Goal: Navigation & Orientation: Find specific page/section

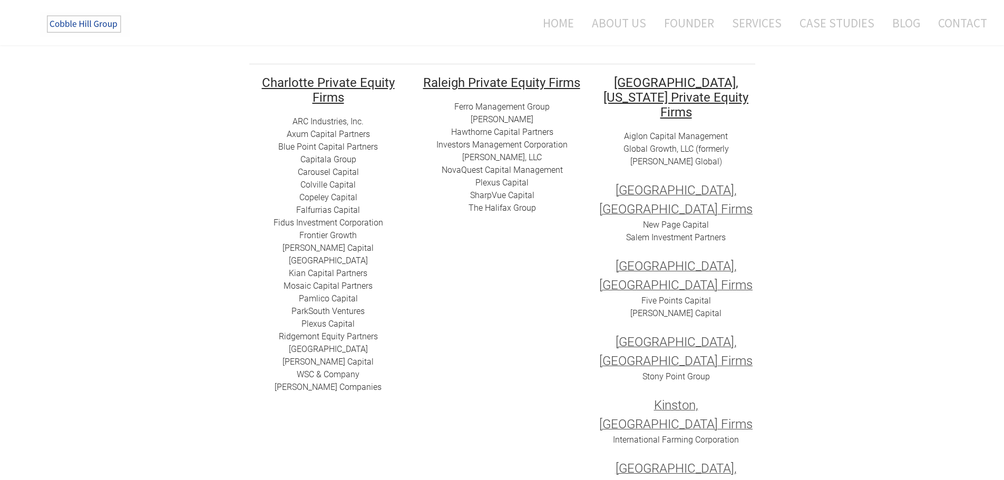
click at [343, 120] on link "ARC I​ndustries, Inc." at bounding box center [328, 121] width 71 height 10
click at [335, 174] on link "​​Carousel Capital​​" at bounding box center [328, 172] width 61 height 10
click at [320, 143] on link "​Blue Point Capital Partners" at bounding box center [328, 147] width 100 height 10
click at [324, 184] on link "​Colville Capital" at bounding box center [327, 185] width 55 height 10
click at [333, 197] on link "Copeley Capital" at bounding box center [328, 197] width 58 height 10
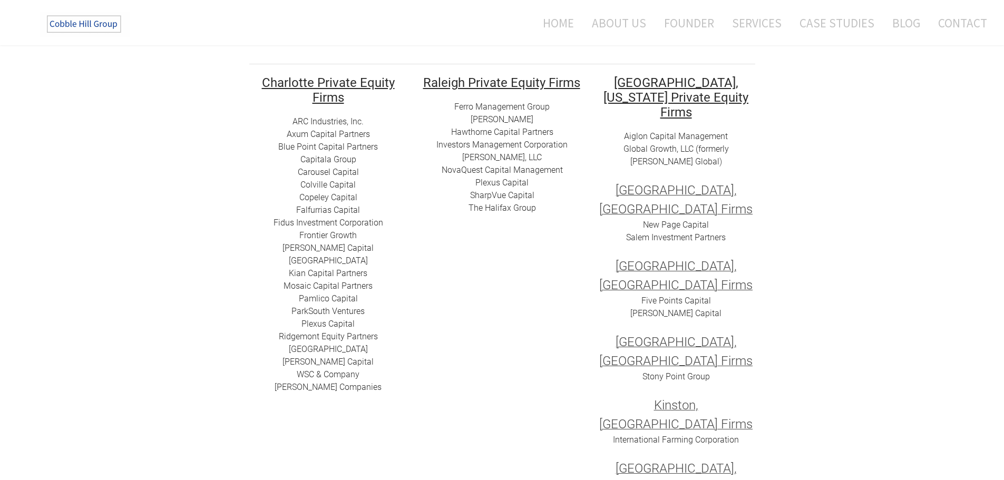
click at [324, 209] on link "​Falfurrias Capital" at bounding box center [328, 210] width 64 height 10
click at [339, 274] on link "​Kian Capital Partners" at bounding box center [328, 273] width 79 height 10
click at [334, 210] on link "​Falfurrias Capital" at bounding box center [328, 210] width 64 height 10
click at [327, 223] on link "Fidus Investment Corporation" at bounding box center [329, 223] width 110 height 10
click at [335, 233] on link "Frontier Growth" at bounding box center [327, 235] width 57 height 10
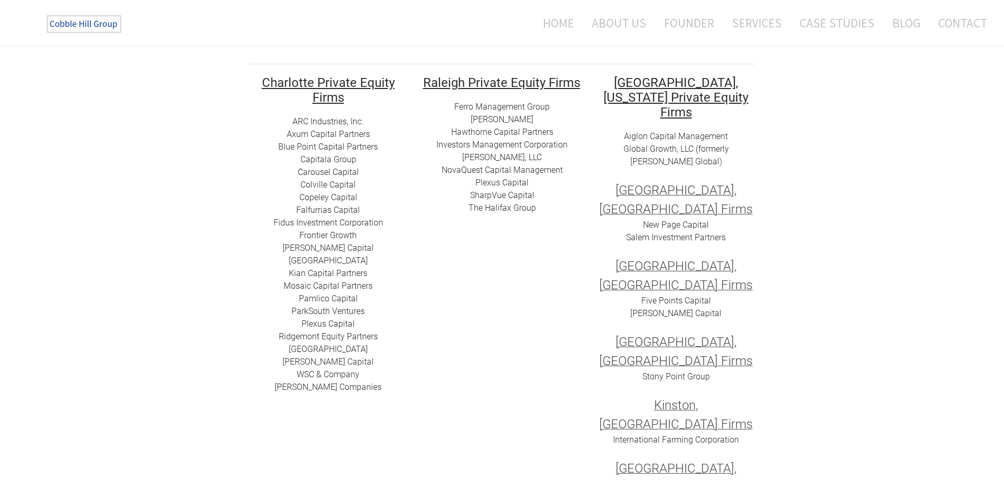
click at [319, 248] on link "[PERSON_NAME] Capital" at bounding box center [328, 248] width 91 height 10
click at [332, 262] on link "[GEOGRAPHIC_DATA]" at bounding box center [328, 261] width 79 height 10
click at [319, 287] on link "Mosaic Capital Partners" at bounding box center [328, 286] width 89 height 10
click at [330, 300] on link "​Pamlico Capital" at bounding box center [328, 299] width 59 height 10
click at [324, 309] on link "ParkSouth Ventures" at bounding box center [327, 311] width 73 height 10
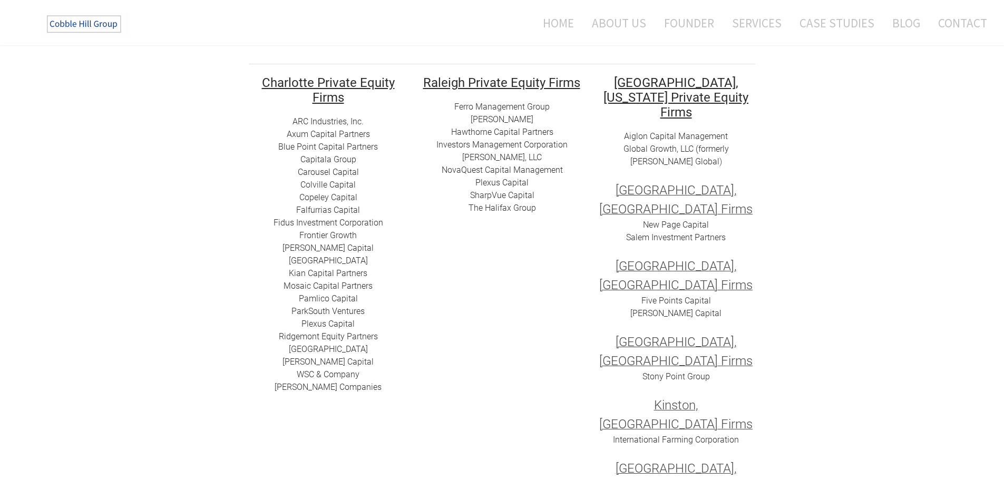
click at [332, 323] on link "​Plexus Capital" at bounding box center [327, 324] width 53 height 10
click at [318, 348] on link "​[GEOGRAPHIC_DATA]" at bounding box center [328, 349] width 79 height 10
click at [323, 360] on link "[PERSON_NAME] Capital" at bounding box center [328, 362] width 91 height 10
click at [321, 371] on link "​WSC & Company" at bounding box center [328, 374] width 63 height 10
